Goal: Task Accomplishment & Management: Complete application form

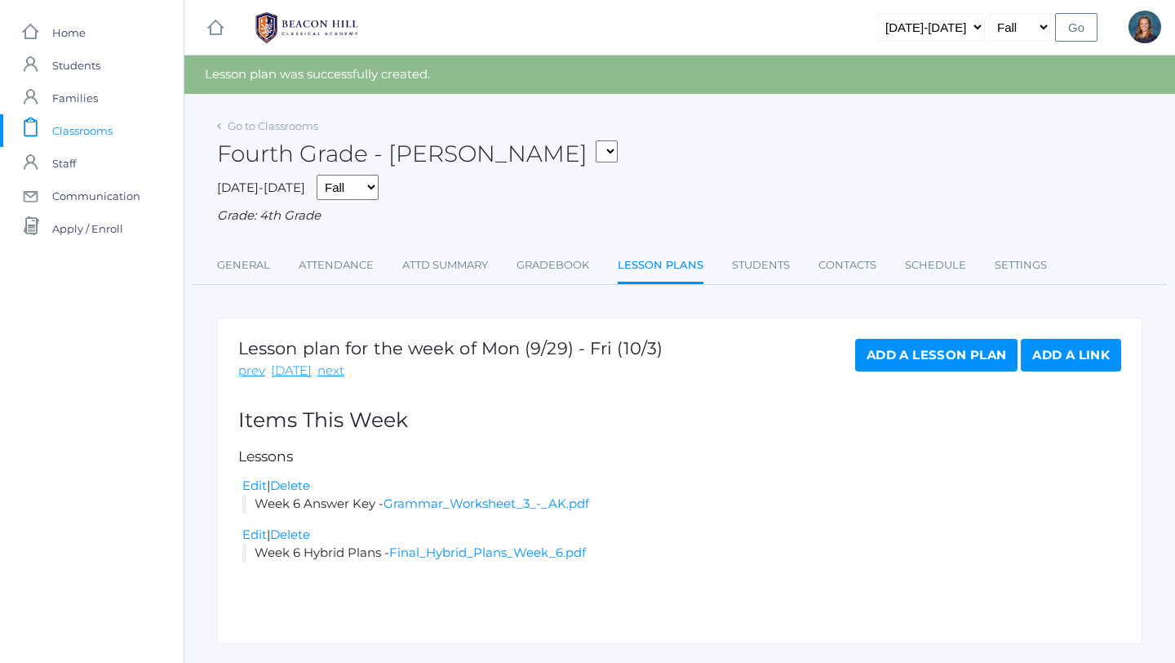
click at [112, 130] on span "Classrooms" at bounding box center [82, 130] width 60 height 33
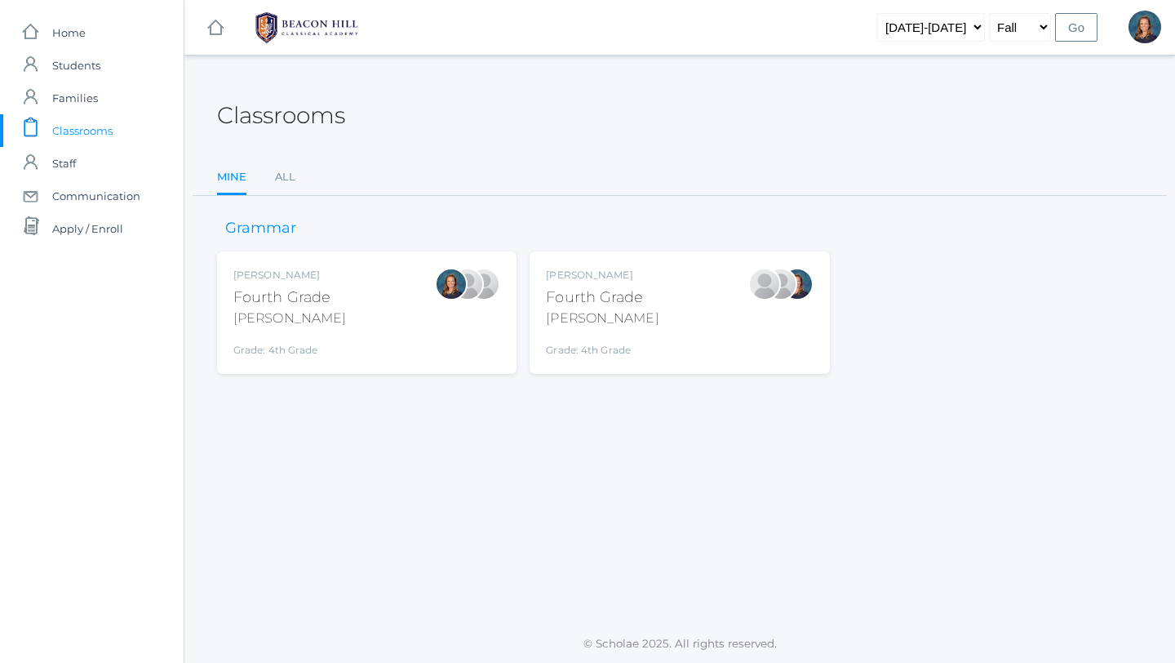
click at [360, 338] on div "Ellie Bradley Fourth Grade Bradley Grade: 4th Grade 04LA" at bounding box center [366, 313] width 267 height 90
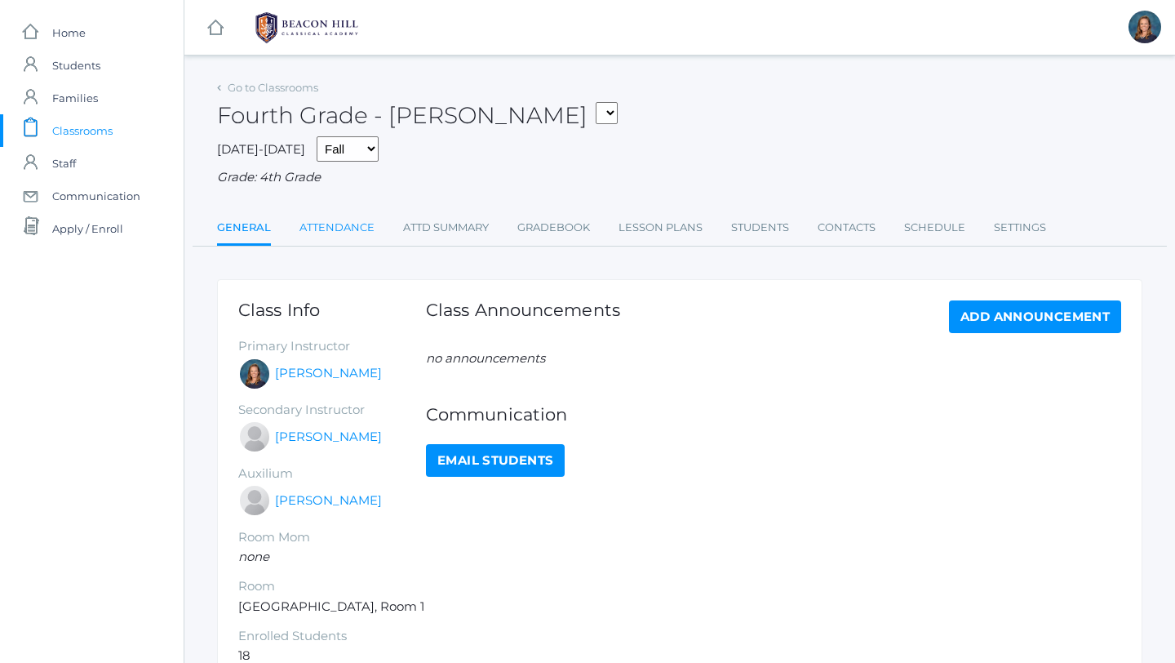
click at [363, 231] on link "Attendance" at bounding box center [337, 227] width 75 height 33
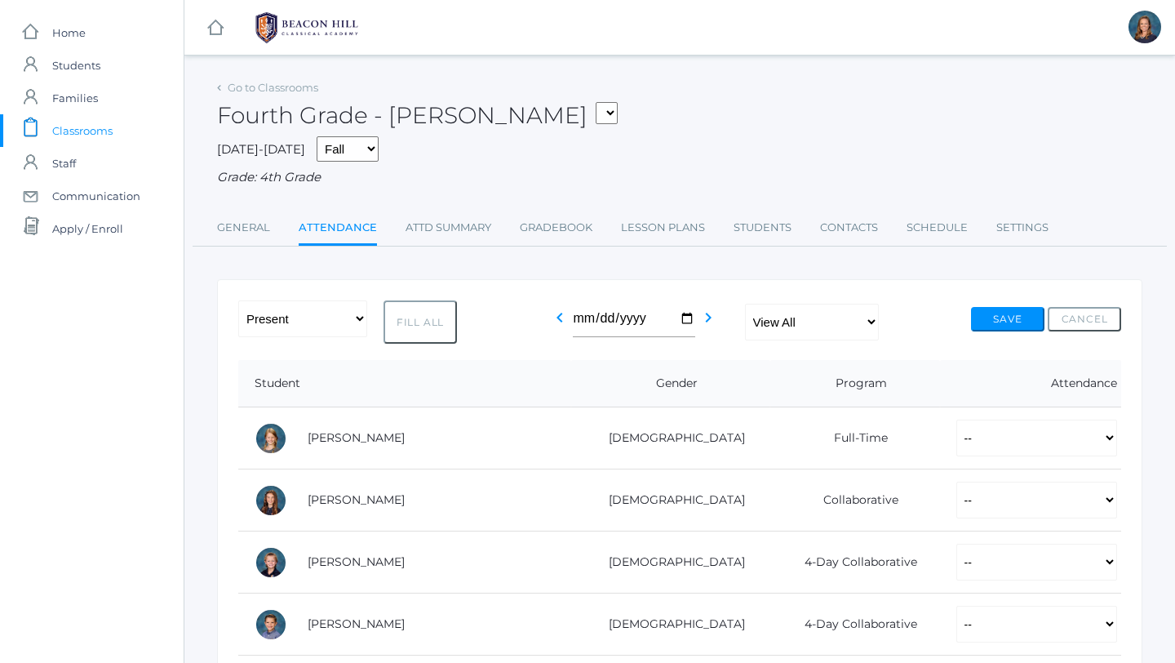
click at [397, 327] on button "Fill All" at bounding box center [420, 321] width 73 height 43
select select "P"
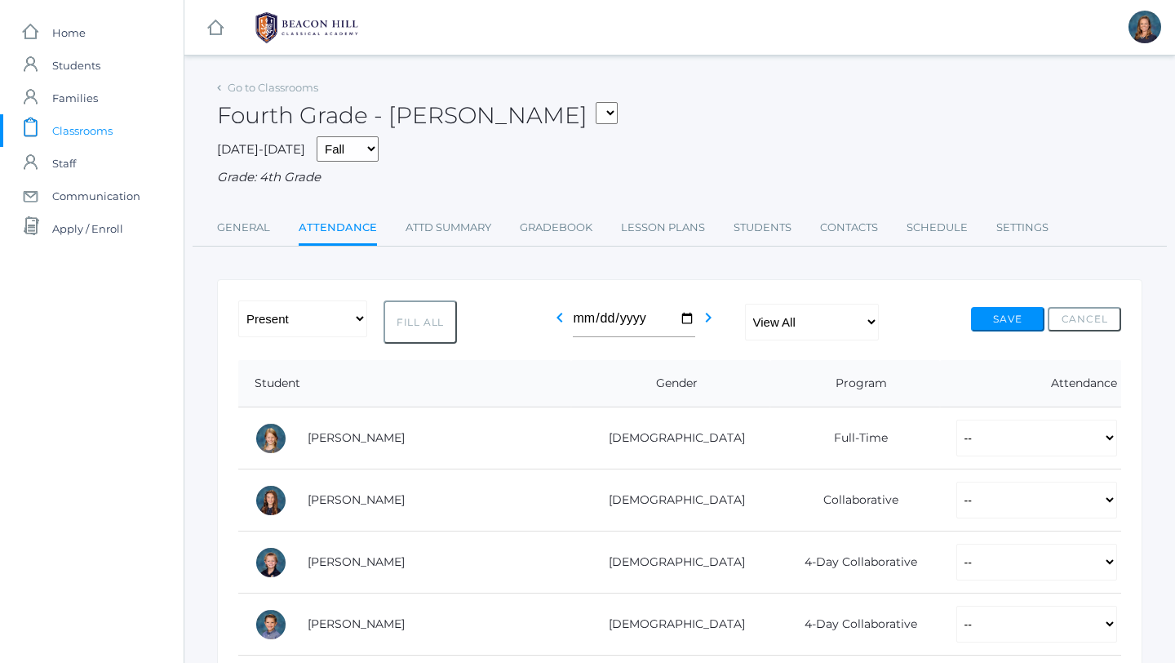
select select "P"
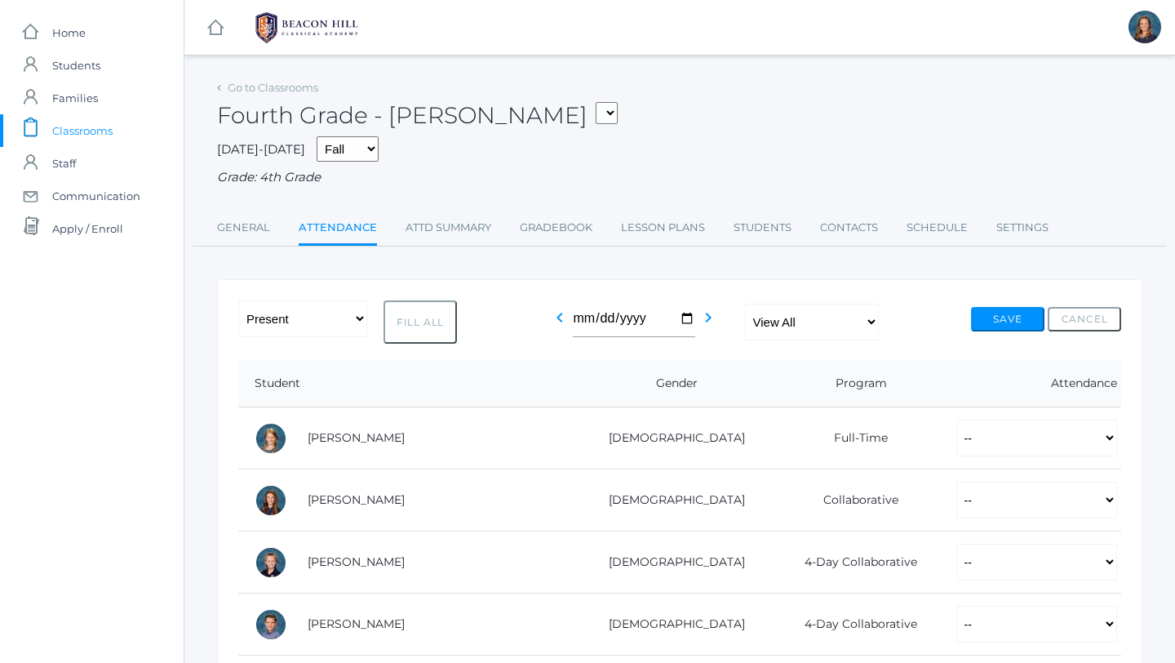
select select "P"
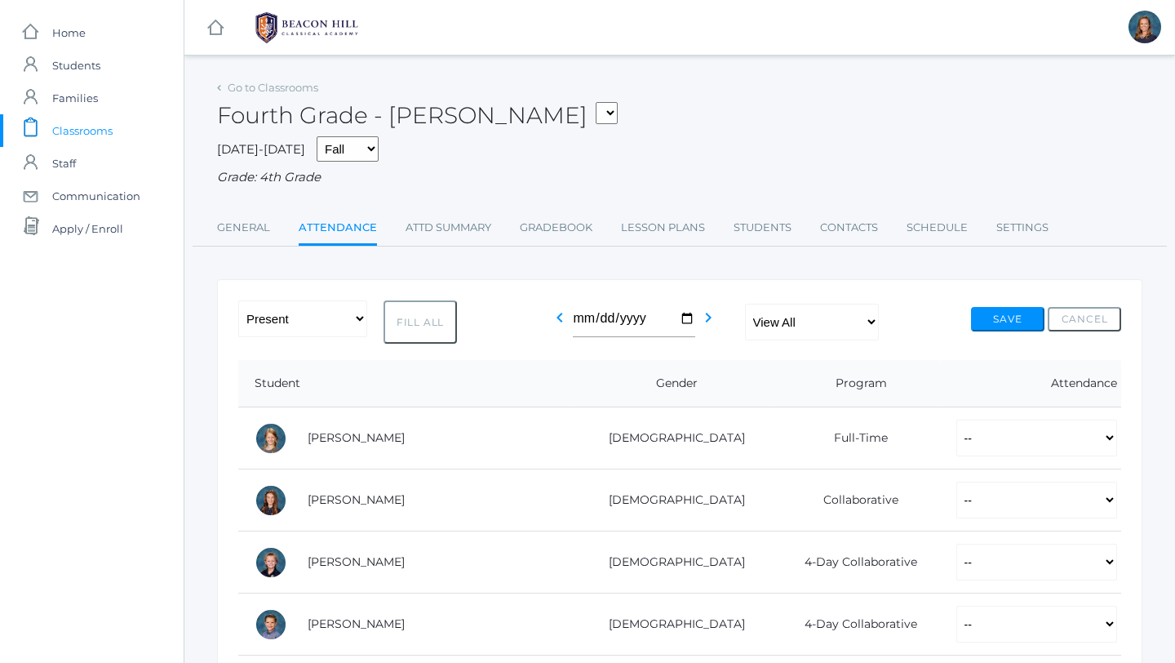
select select "P"
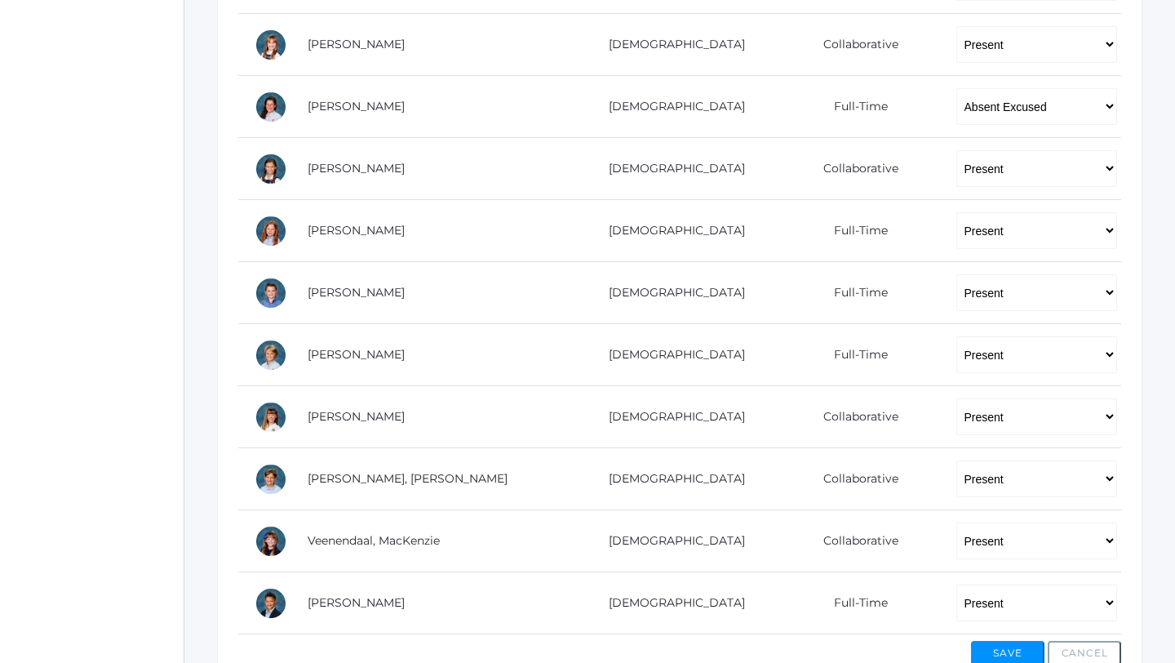
scroll to position [884, 0]
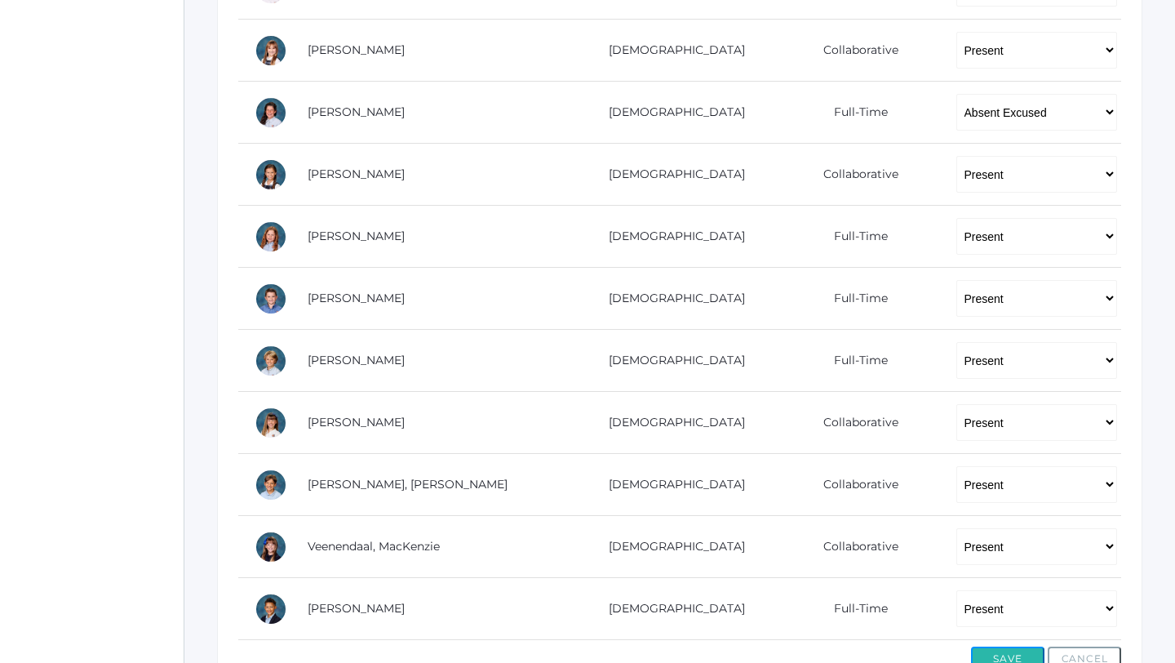
click at [1036, 656] on button "Save" at bounding box center [1007, 658] width 73 height 24
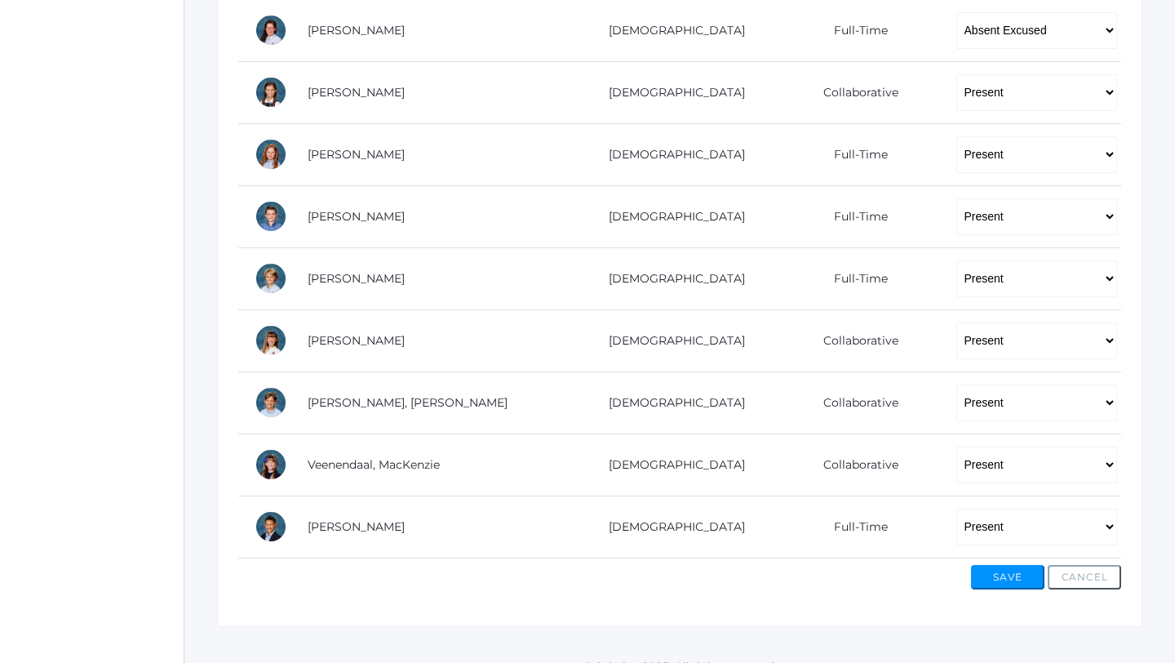
scroll to position [1027, 0]
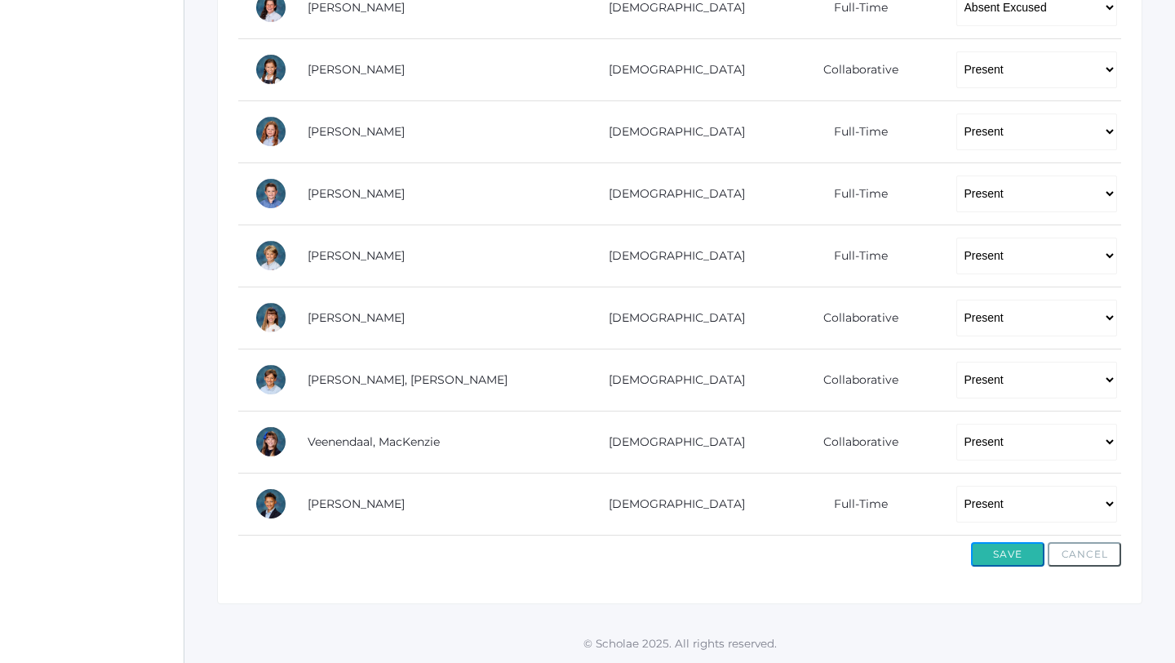
click at [1025, 554] on button "Save" at bounding box center [1007, 554] width 73 height 24
